Goal: Check status: Check status

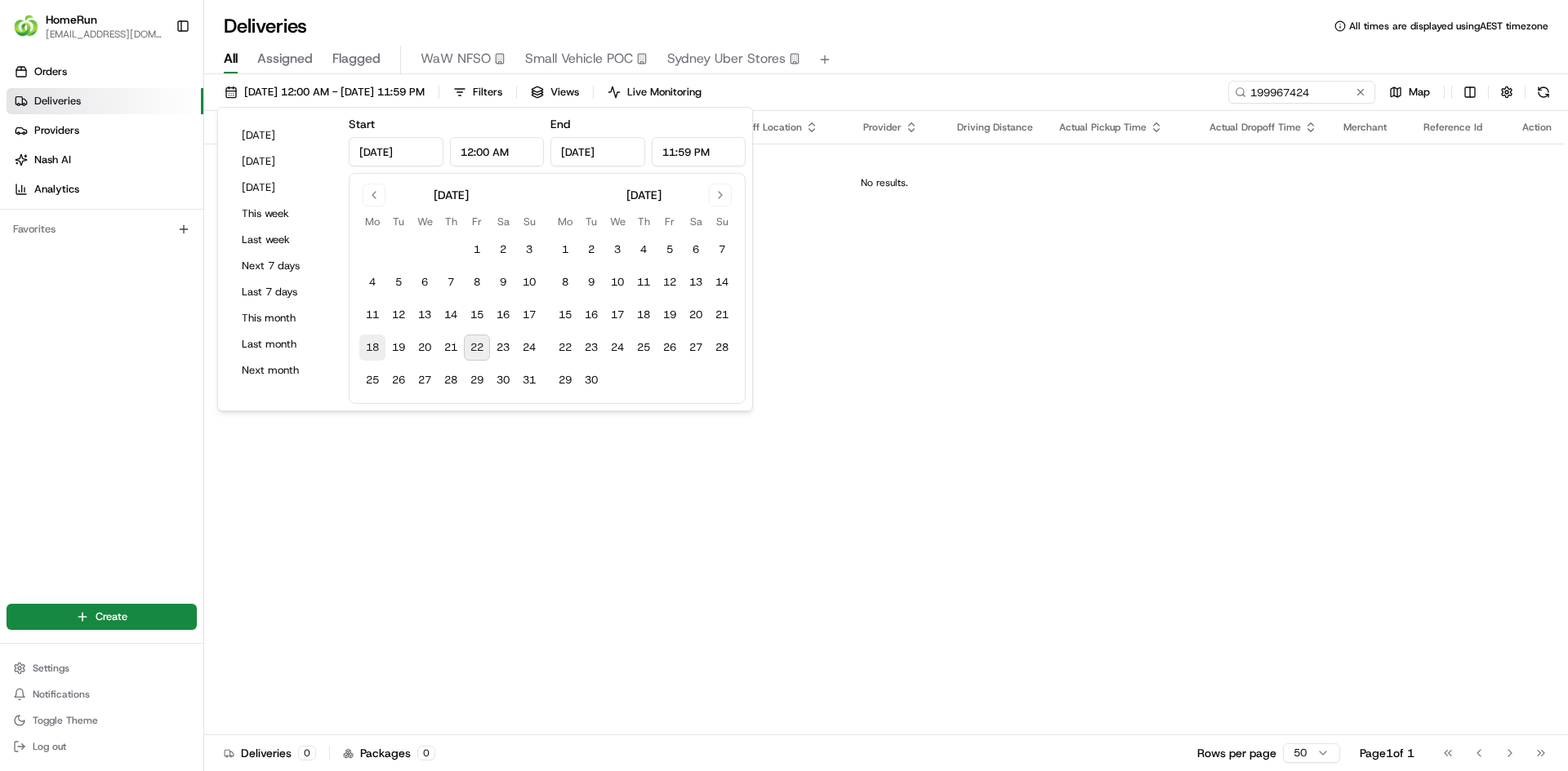
click at [374, 347] on button "18" at bounding box center [372, 347] width 26 height 26
type input "Aug 18, 2025"
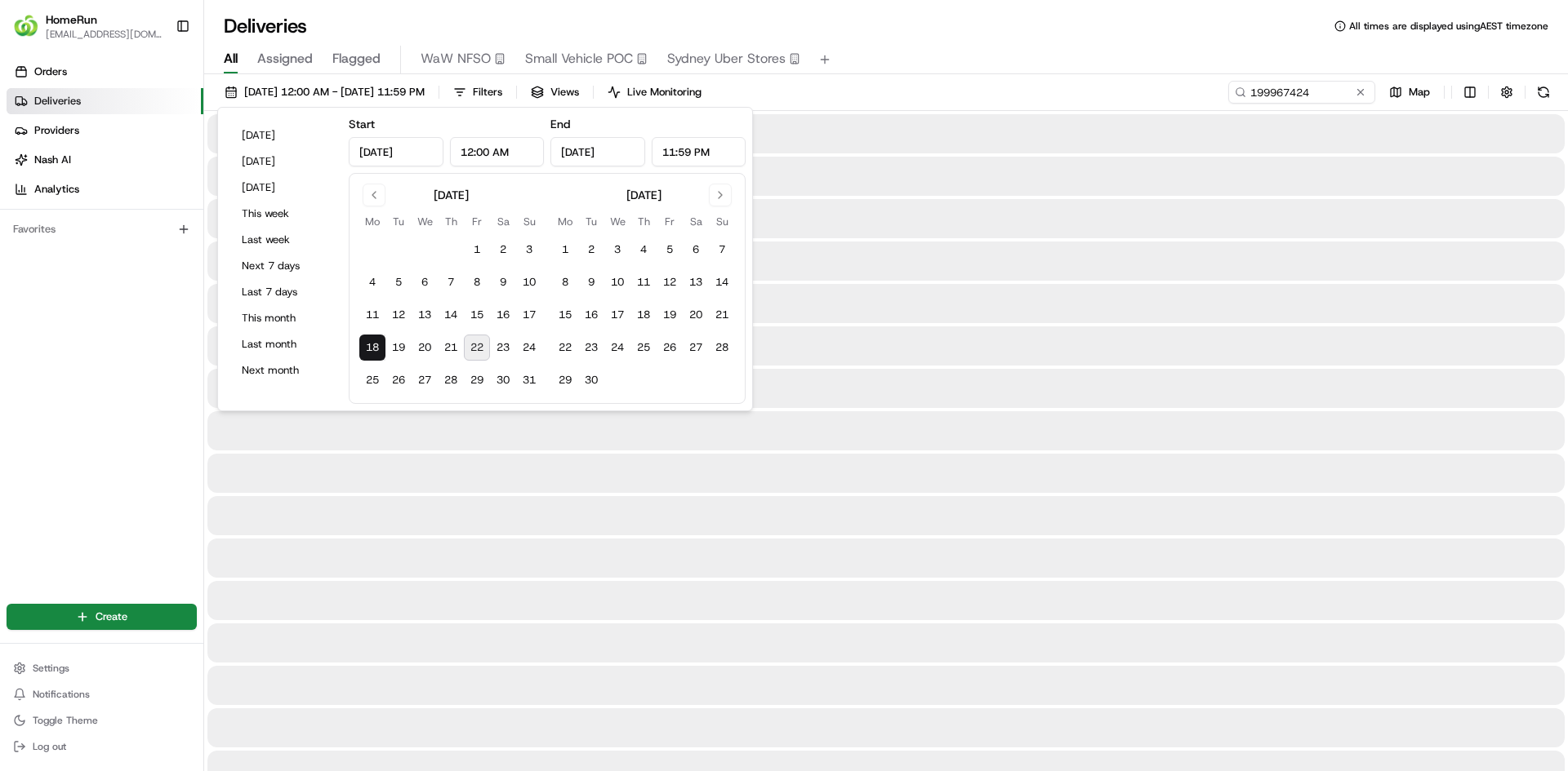
click at [470, 352] on button "22" at bounding box center [476, 347] width 26 height 26
type input "Aug 22, 2025"
click at [1266, 91] on input "199967424" at bounding box center [1277, 93] width 196 height 23
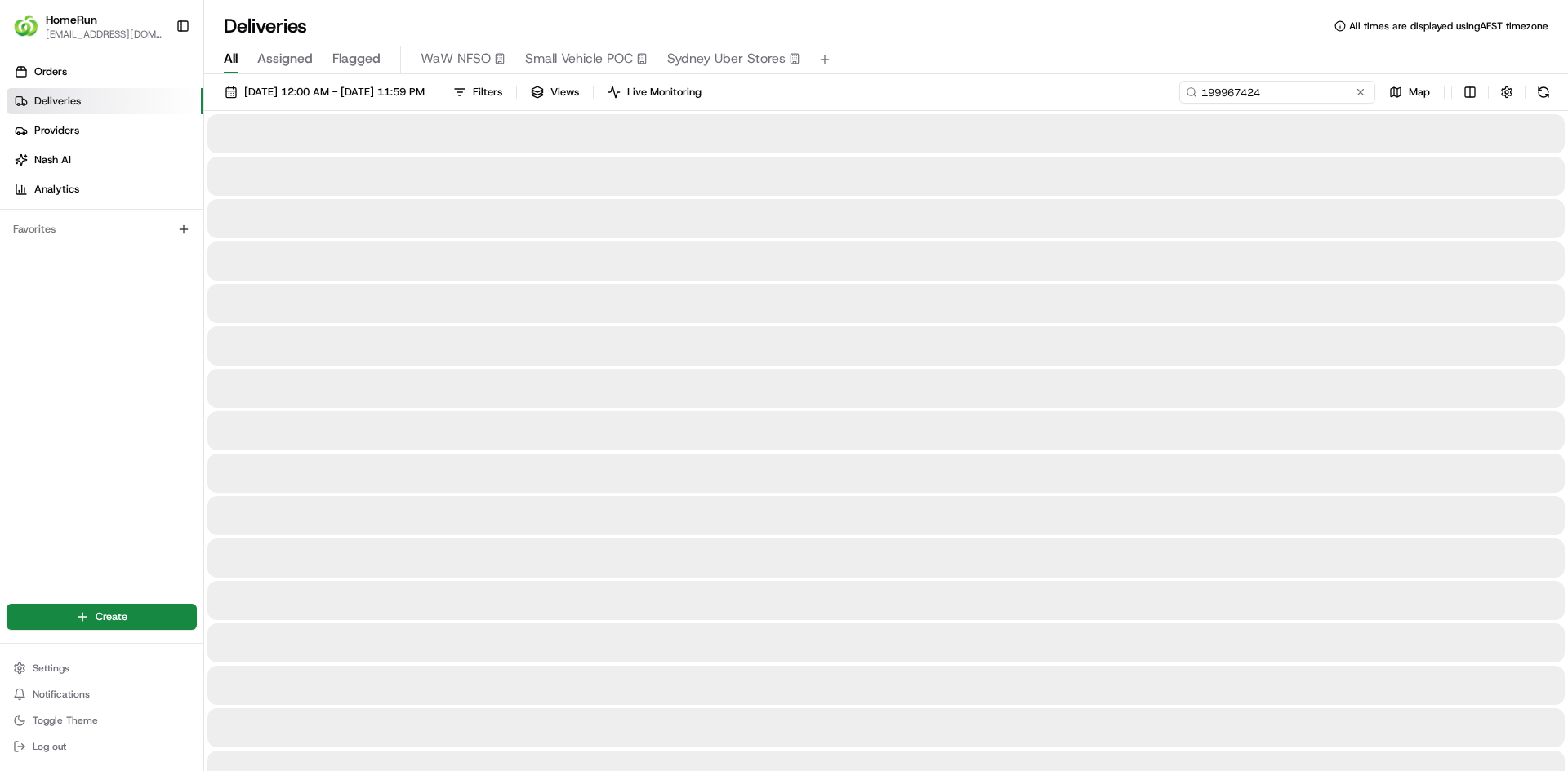
click at [1266, 91] on input "199967424" at bounding box center [1277, 93] width 196 height 23
paste input "26580326"
type input "265803264"
click at [1543, 89] on button at bounding box center [1544, 93] width 23 height 23
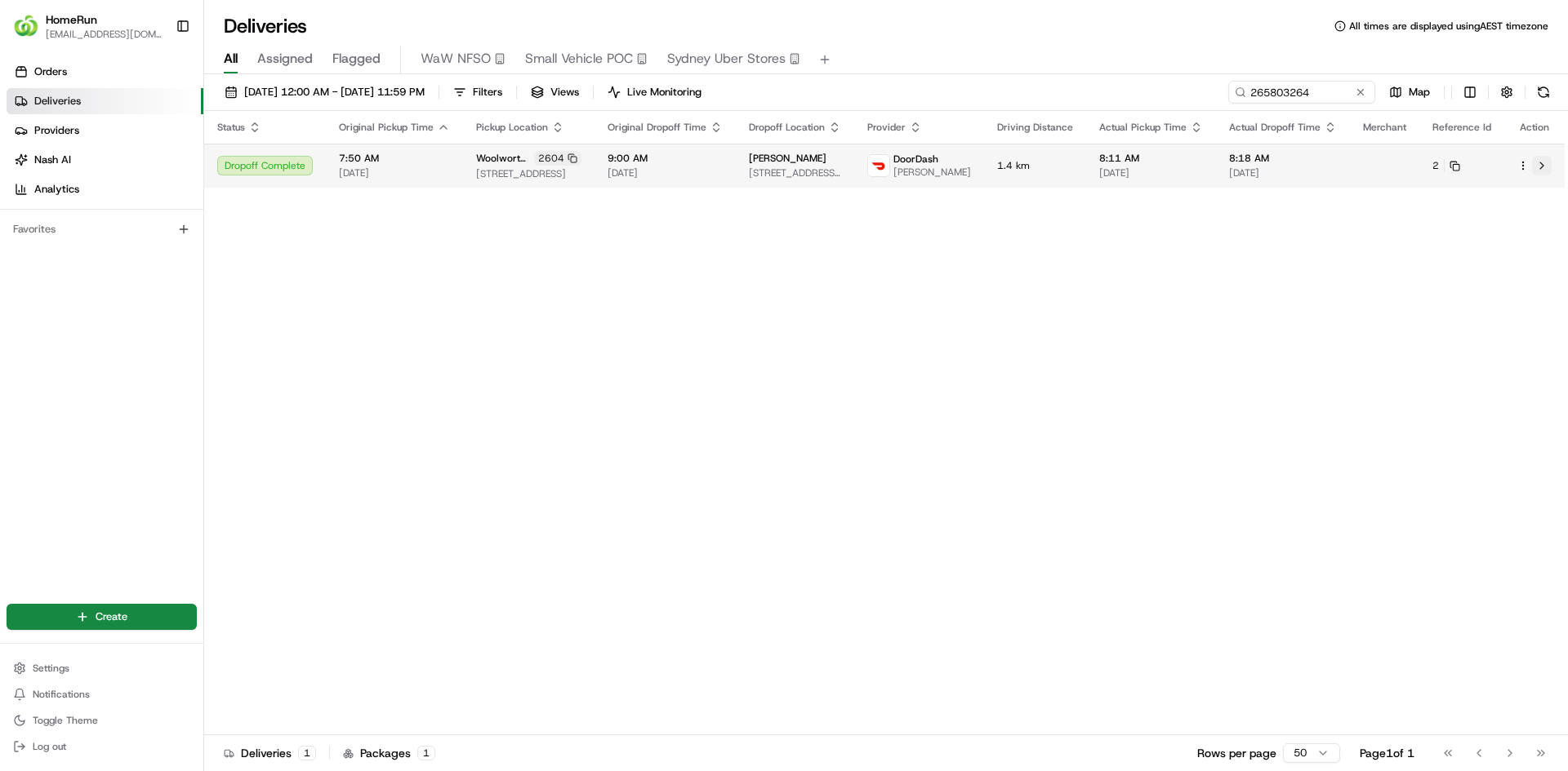
click at [1538, 169] on button at bounding box center [1542, 165] width 19 height 19
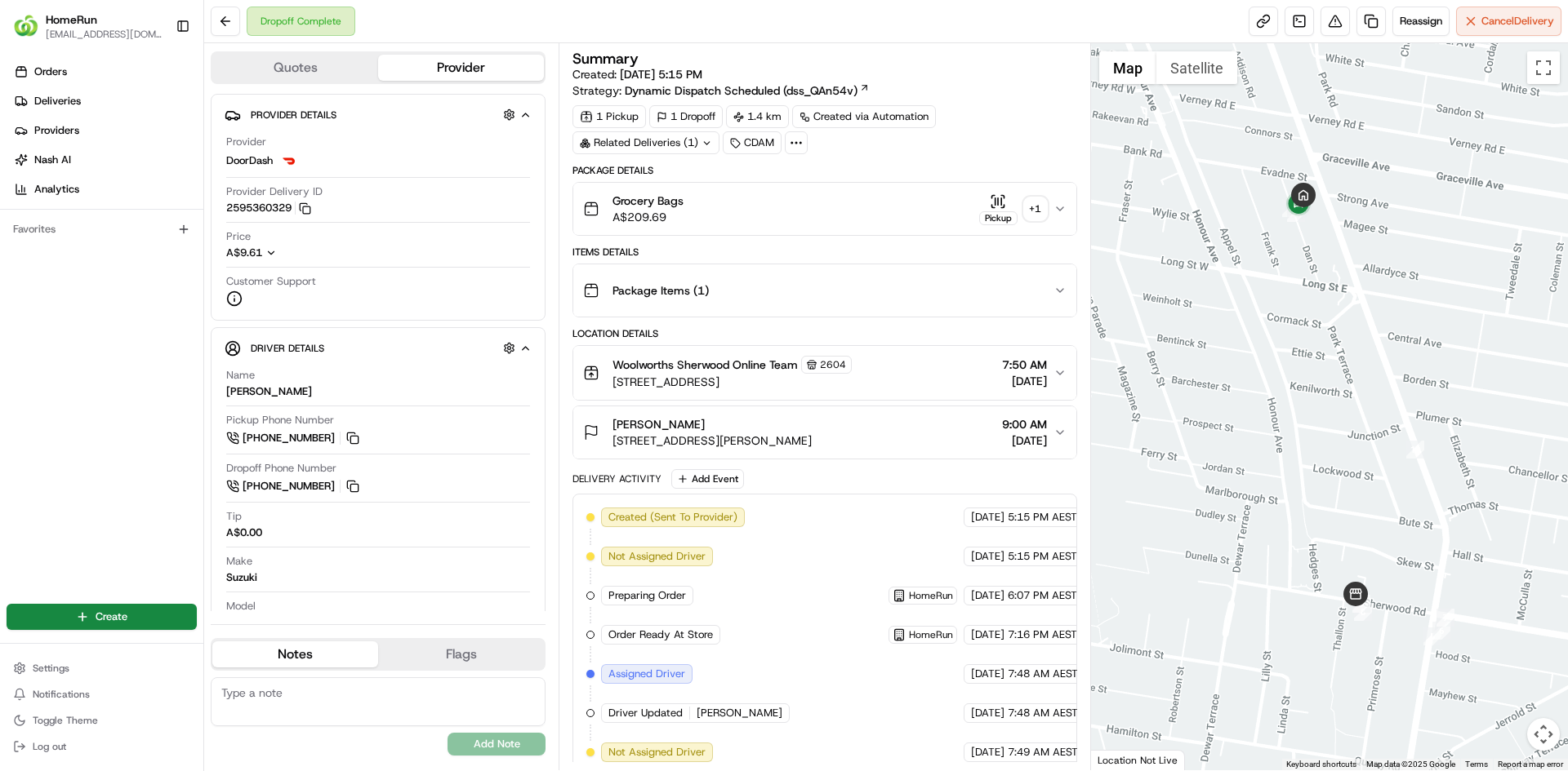
click at [1039, 210] on div "+ 1" at bounding box center [1036, 209] width 23 height 23
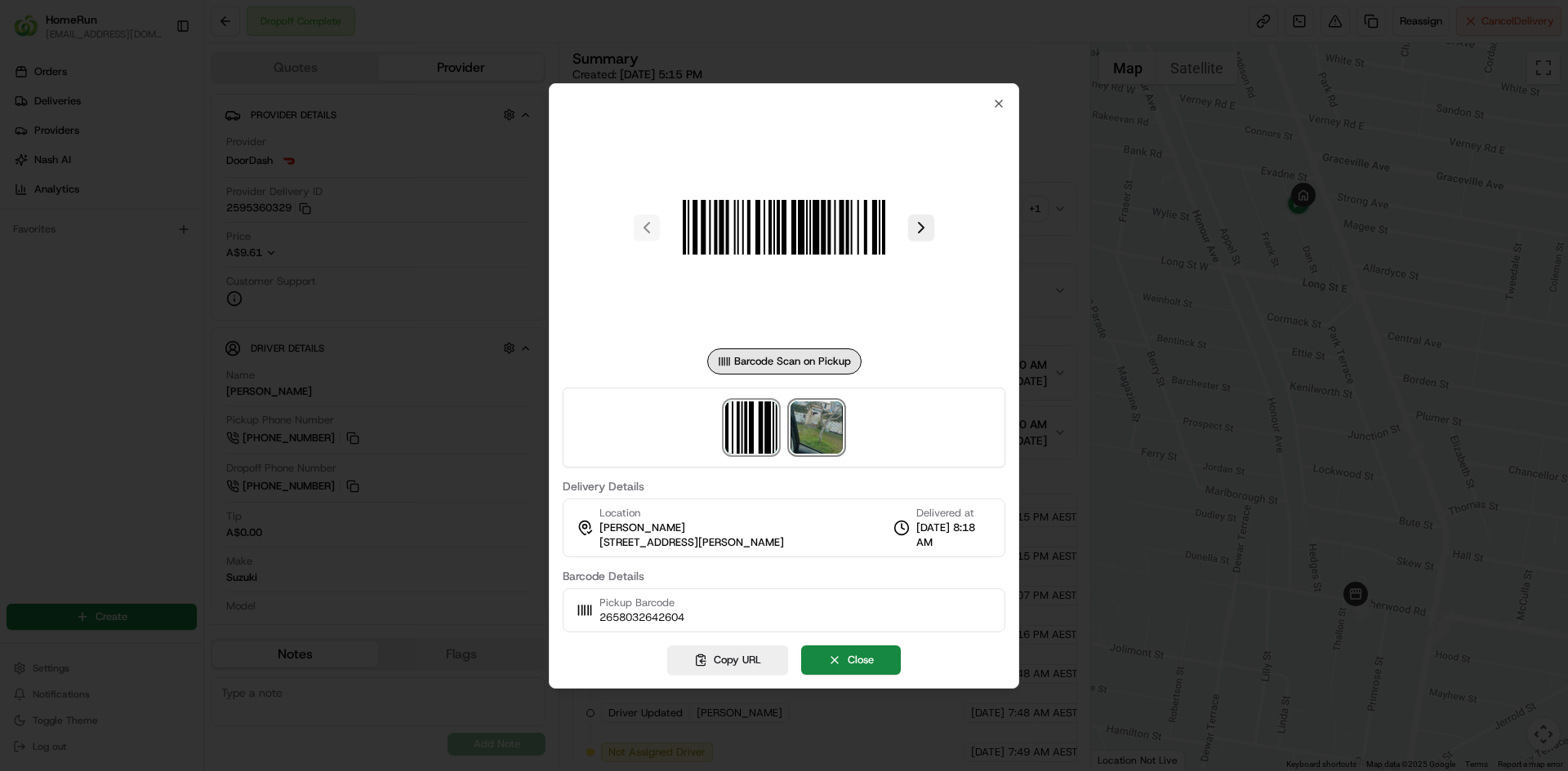
click at [826, 430] on img at bounding box center [817, 428] width 52 height 52
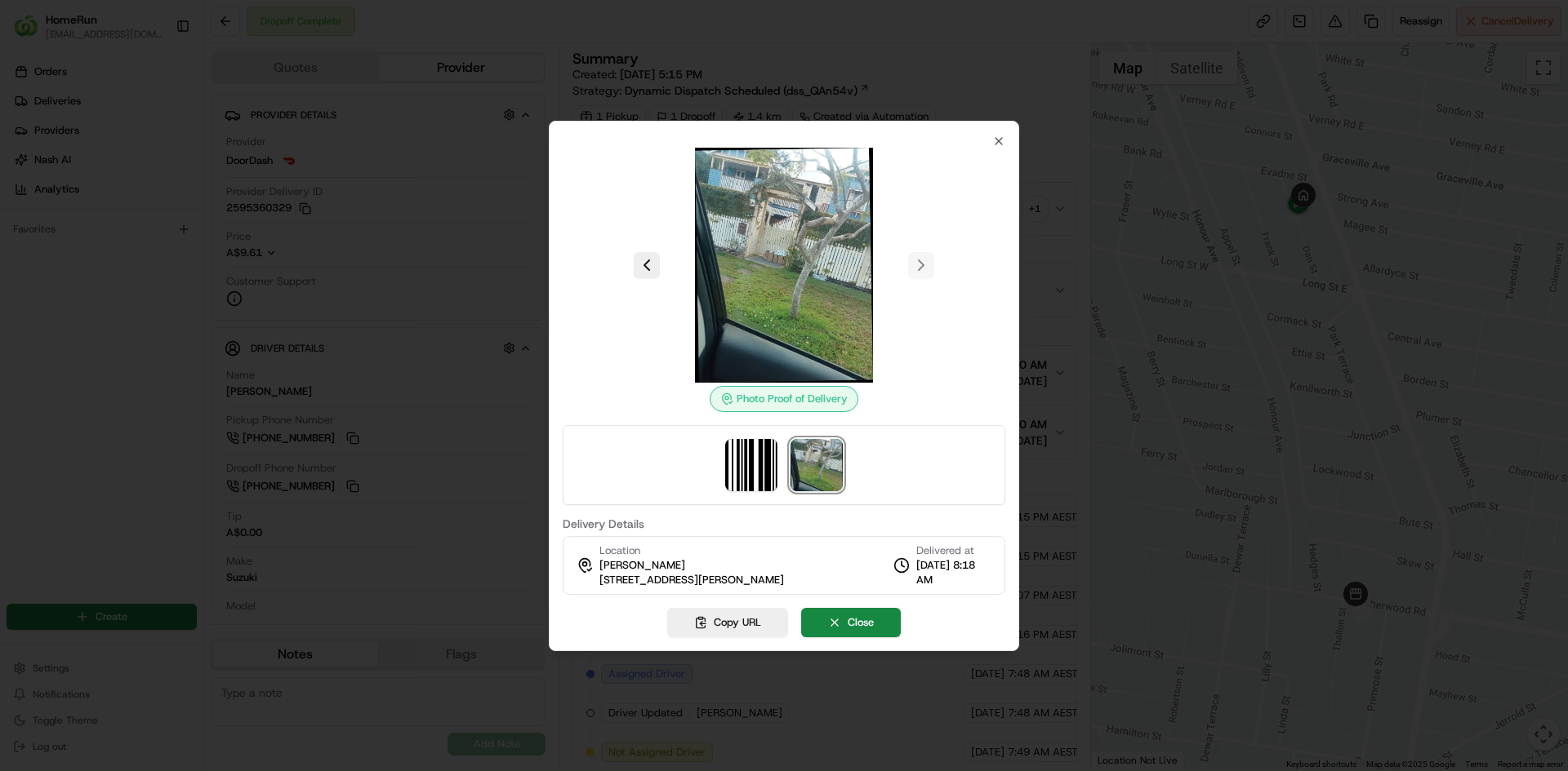
click at [43, 302] on div at bounding box center [784, 385] width 1568 height 771
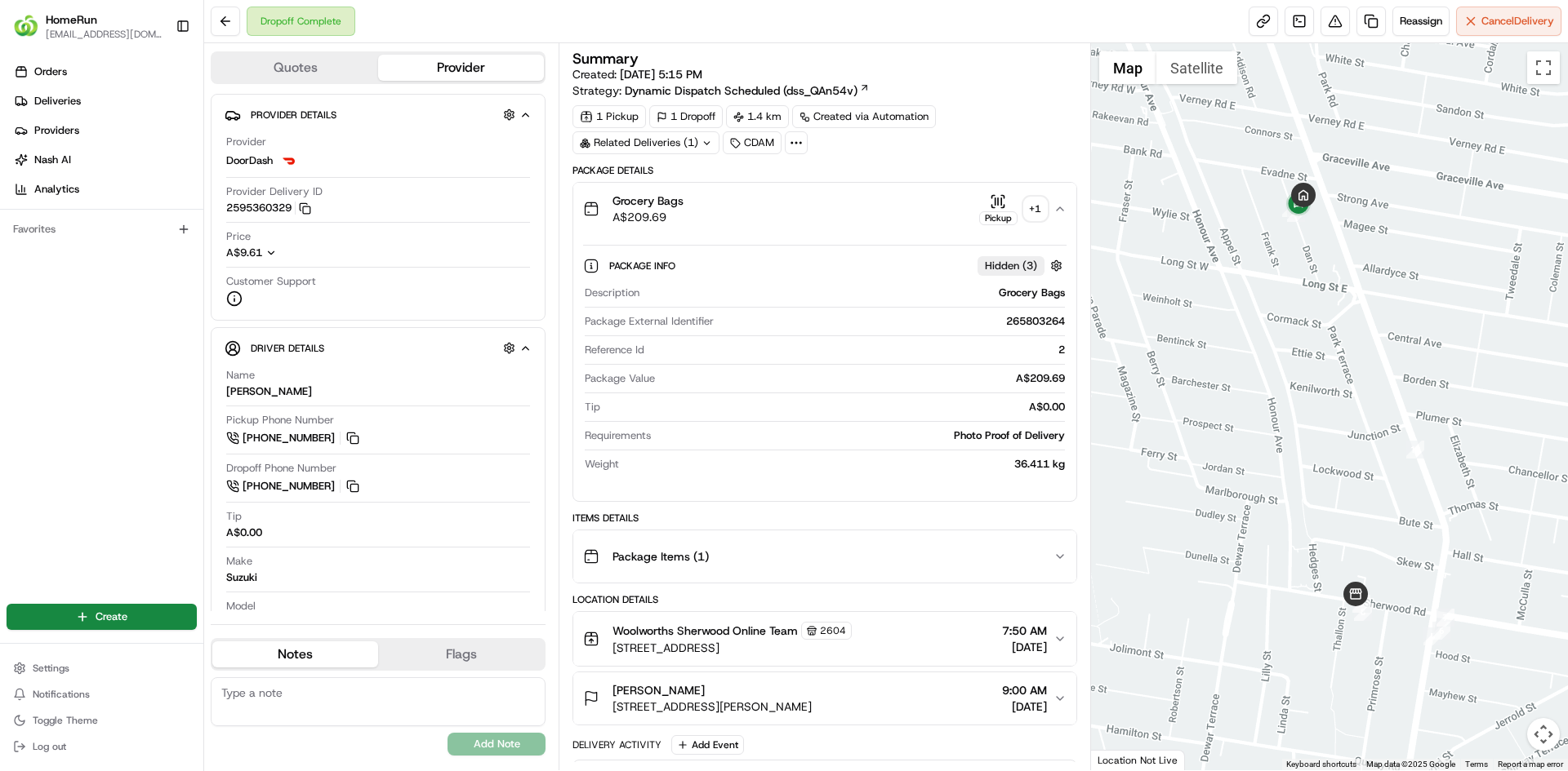
click at [91, 293] on div "Orders Deliveries Providers [PERSON_NAME] Analytics Favorites" at bounding box center [102, 319] width 203 height 535
click at [708, 148] on icon at bounding box center [707, 143] width 11 height 11
click at [856, 159] on div "Summary Created: [DATE] 5:15 PM Strategy: Dynamic Dispatch Scheduled (dss_QAn54…" at bounding box center [824, 723] width 504 height 1344
click at [1058, 206] on icon "button" at bounding box center [1059, 208] width 13 height 13
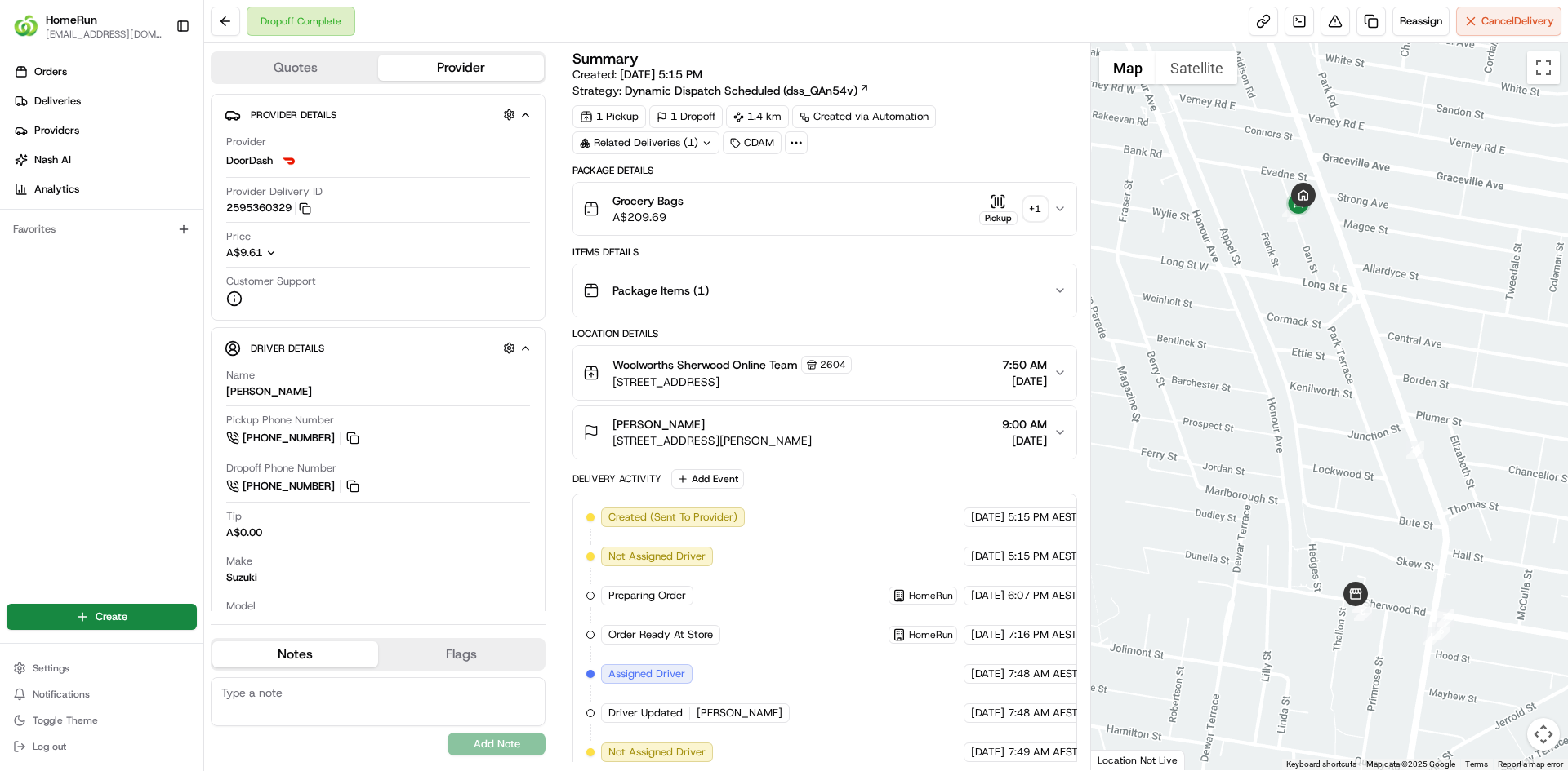
click at [1058, 206] on icon "button" at bounding box center [1059, 208] width 13 height 13
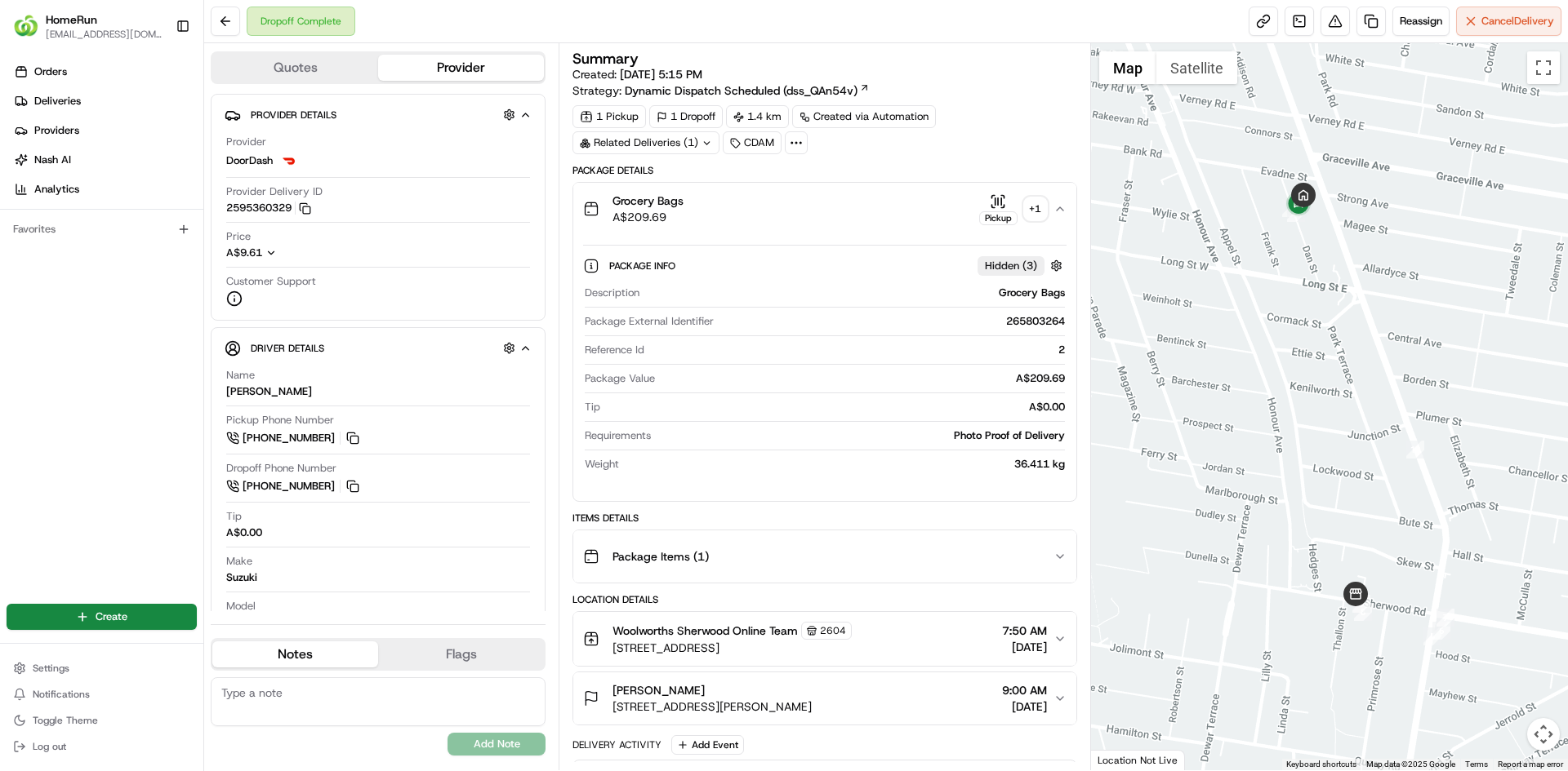
click at [1021, 262] on span "Hidden ( 3 )" at bounding box center [1010, 265] width 52 height 15
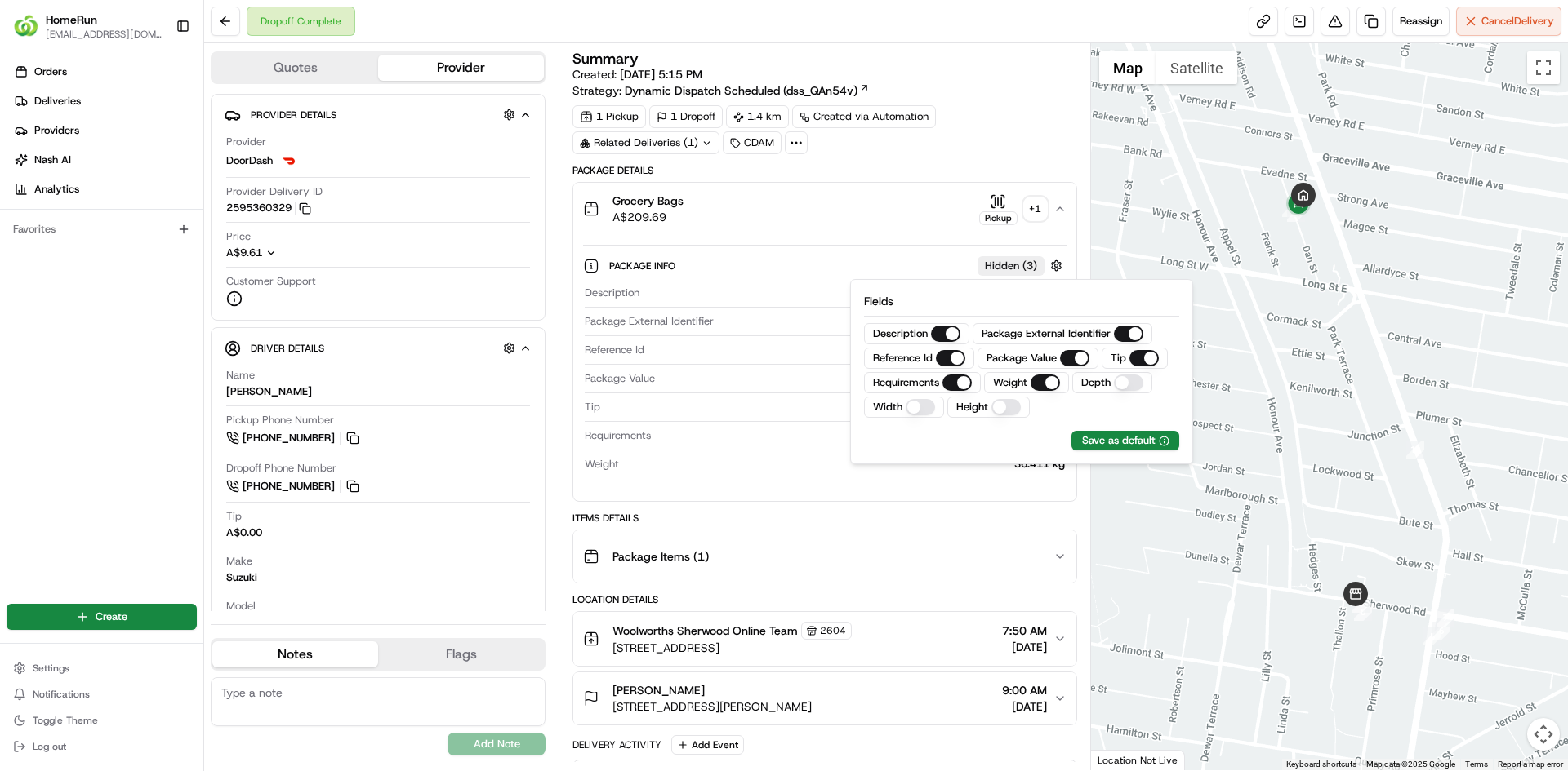
click at [912, 258] on div "Package Info Hidden ( 3 )" at bounding box center [837, 265] width 457 height 20
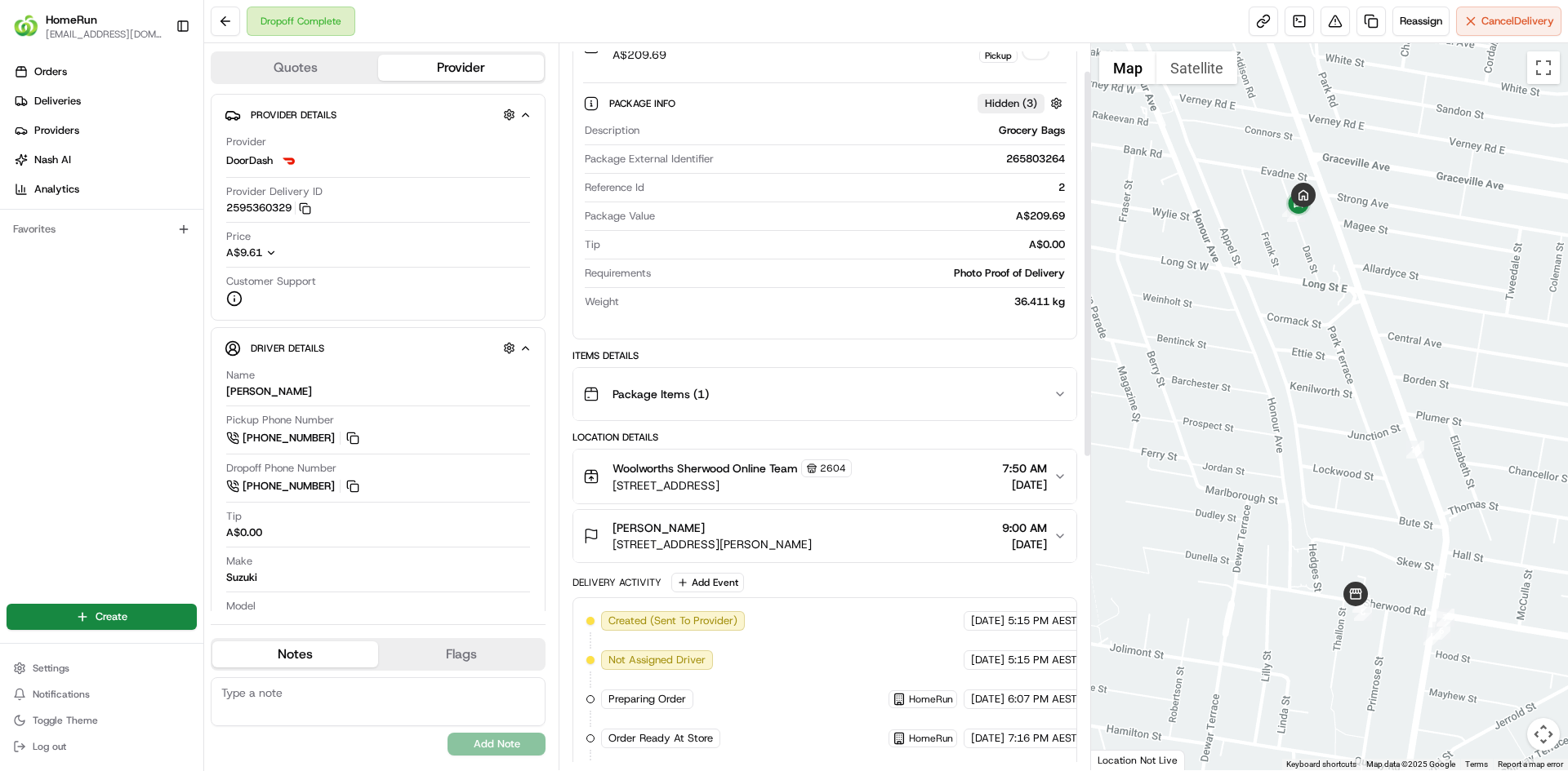
scroll to position [163, 0]
click at [1053, 390] on icon "button" at bounding box center [1059, 393] width 13 height 13
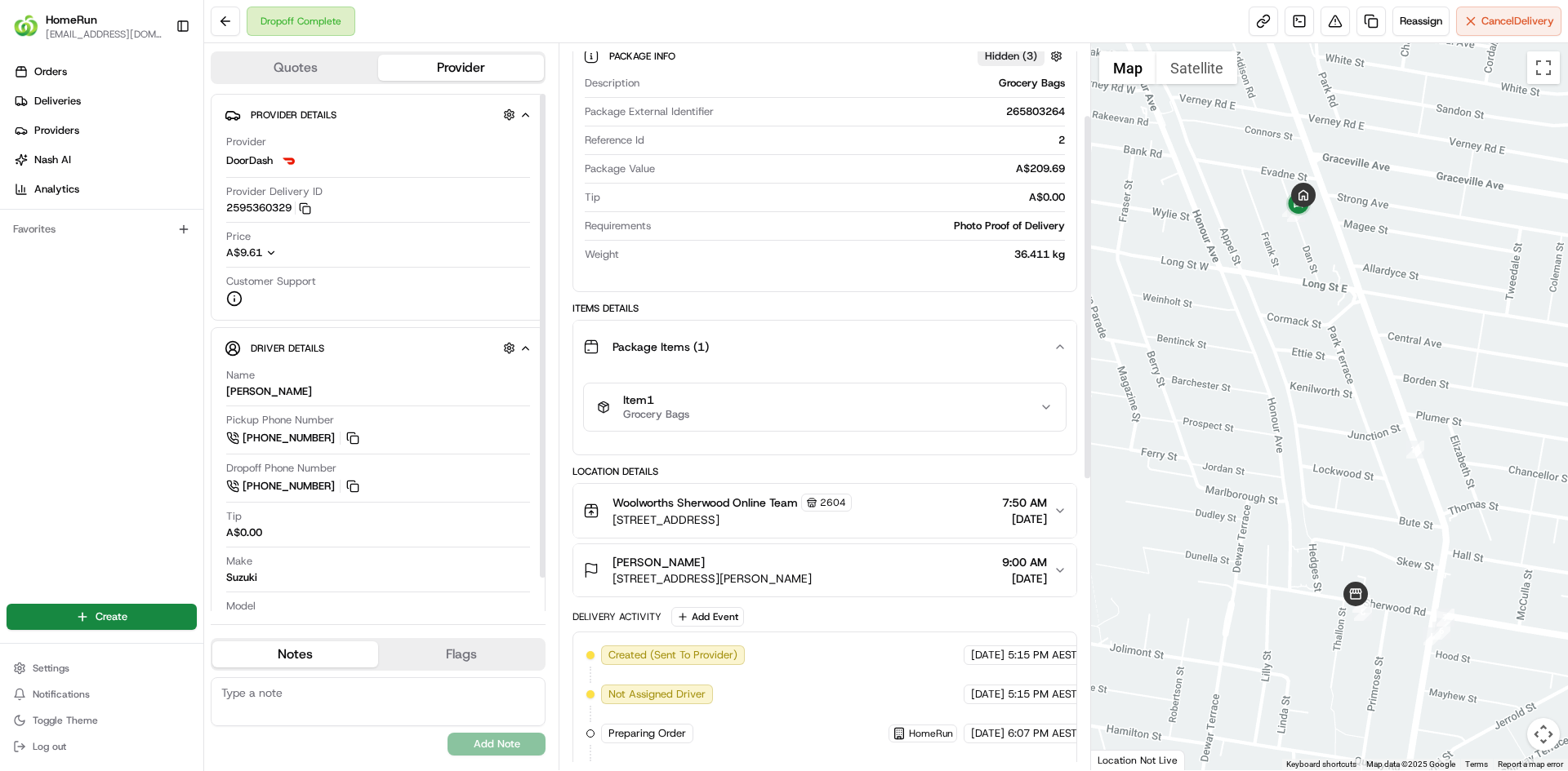
scroll to position [143, 0]
